Goal: Information Seeking & Learning: Learn about a topic

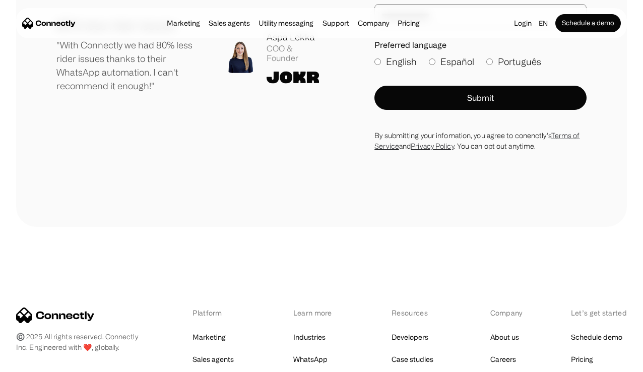
scroll to position [5671, 0]
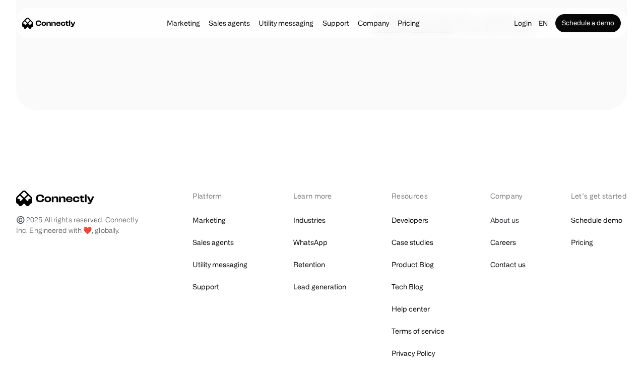
click at [497, 213] on link "About us" at bounding box center [504, 220] width 29 height 14
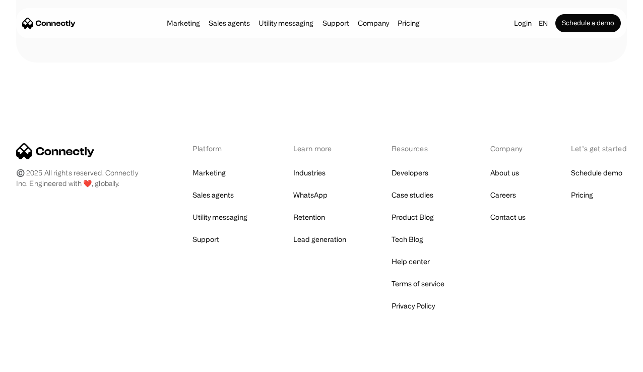
scroll to position [1552, 0]
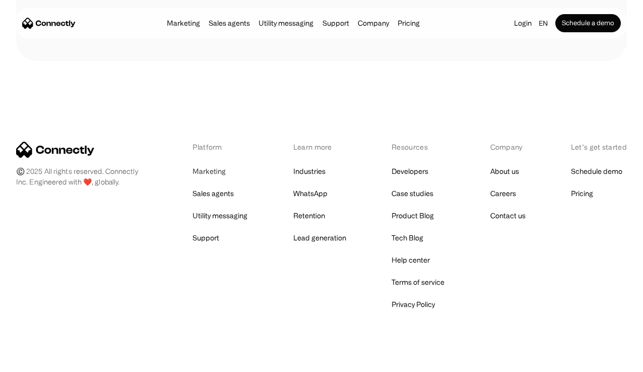
click at [215, 174] on link "Marketing" at bounding box center [208, 171] width 33 height 14
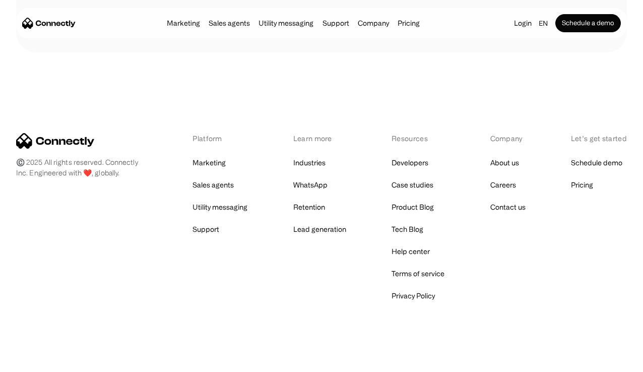
scroll to position [3660, 0]
